Goal: Navigation & Orientation: Find specific page/section

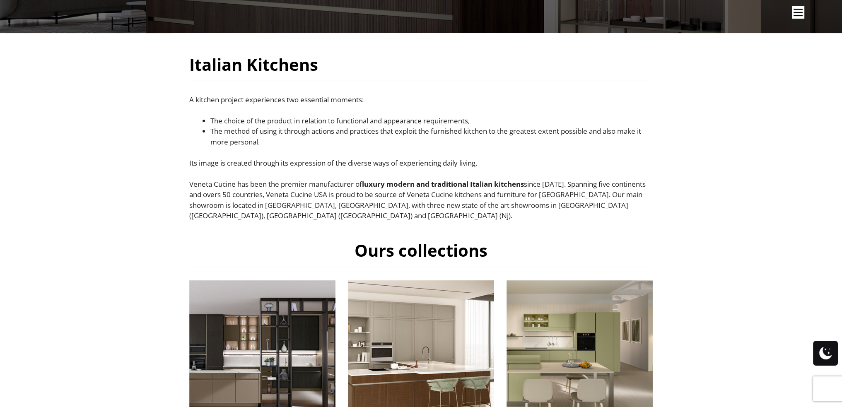
scroll to position [373, 0]
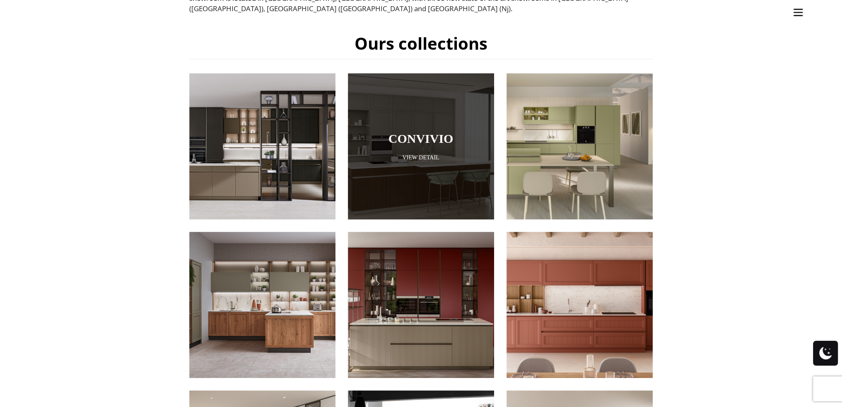
click at [412, 154] on link "View Detail" at bounding box center [421, 158] width 146 height 8
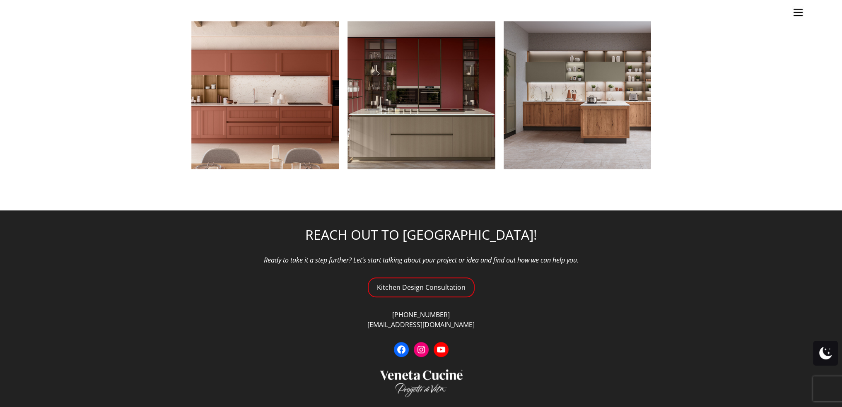
scroll to position [1034, 0]
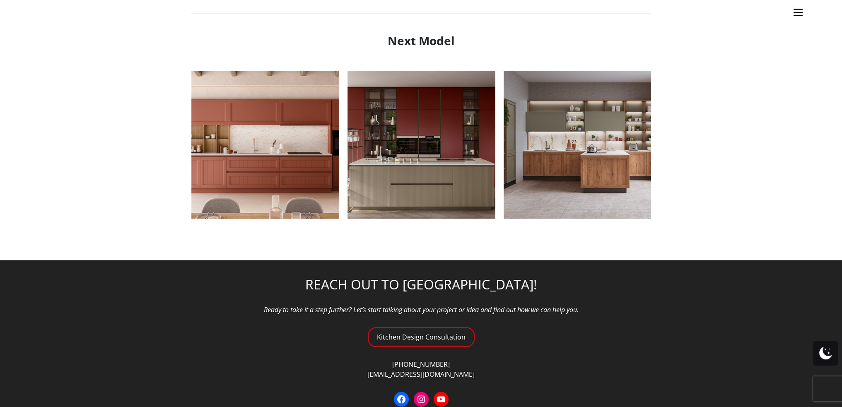
click at [422, 332] on ul "Kitchens Projects Other Products Bathrooms Closets Italian Doors About Blog Con…" at bounding box center [421, 203] width 842 height 407
click at [422, 336] on ul "Kitchens Projects Other Products Bathrooms Closets Italian Doors About Blog Con…" at bounding box center [421, 203] width 842 height 407
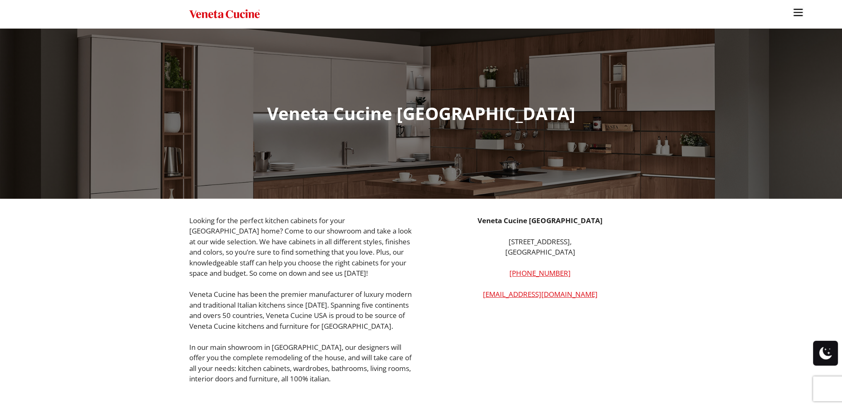
click at [223, 12] on img "Site" at bounding box center [224, 14] width 70 height 12
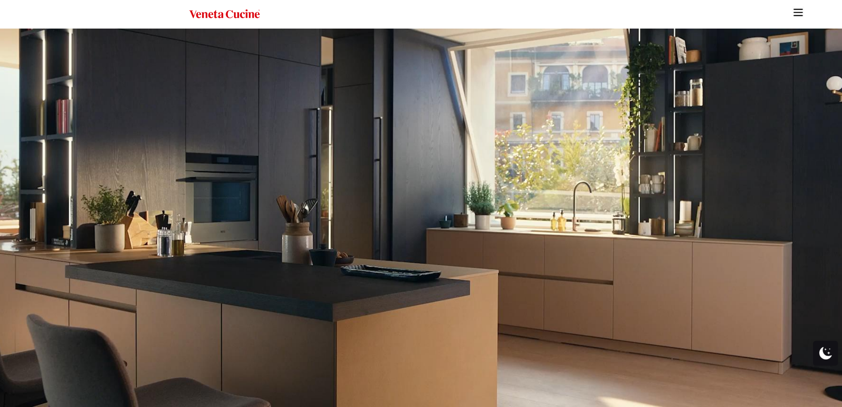
click at [798, 13] on img "Site" at bounding box center [798, 12] width 12 height 12
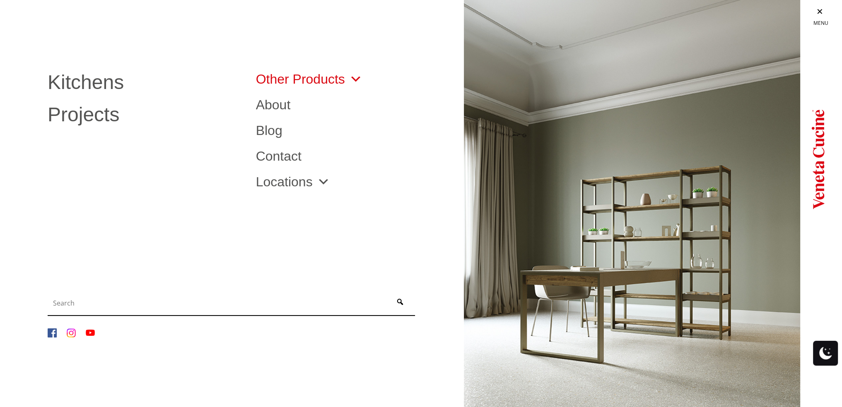
click at [347, 81] on span "Site" at bounding box center [353, 78] width 17 height 13
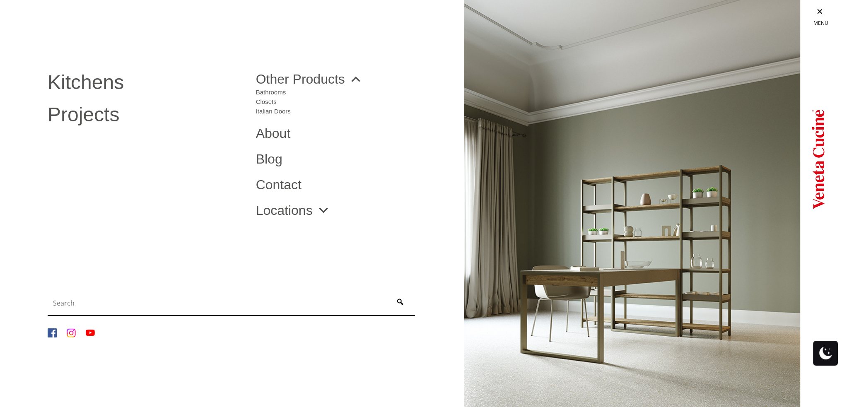
click at [823, 352] on span at bounding box center [825, 353] width 12 height 25
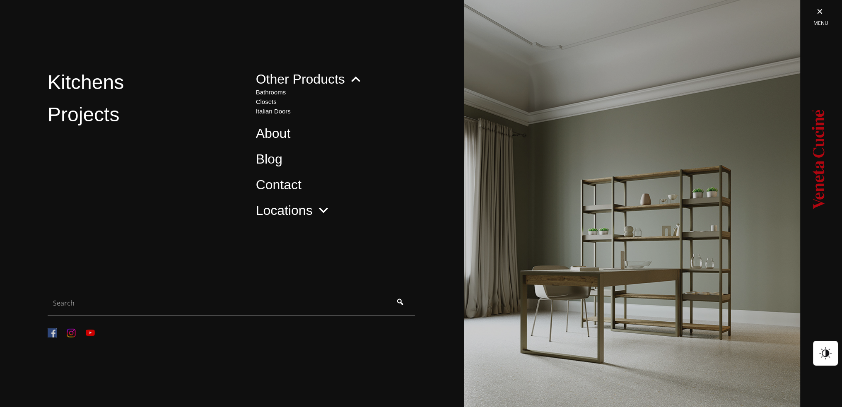
click at [823, 352] on span at bounding box center [825, 353] width 12 height 25
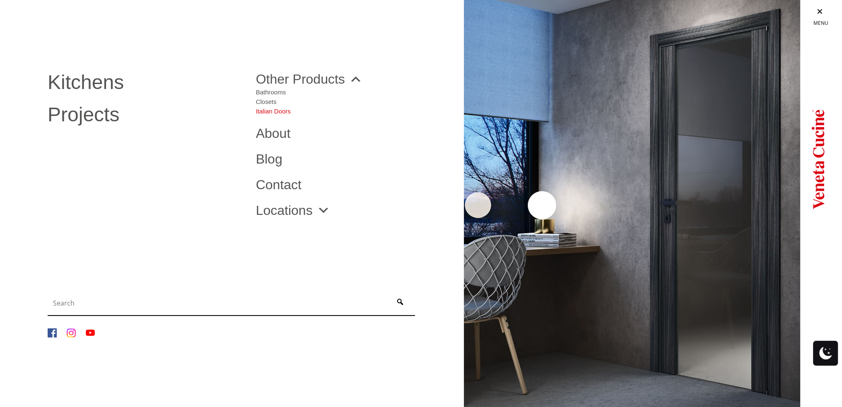
click at [270, 111] on link "Italian Doors" at bounding box center [273, 110] width 35 height 10
